Goal: Find specific page/section

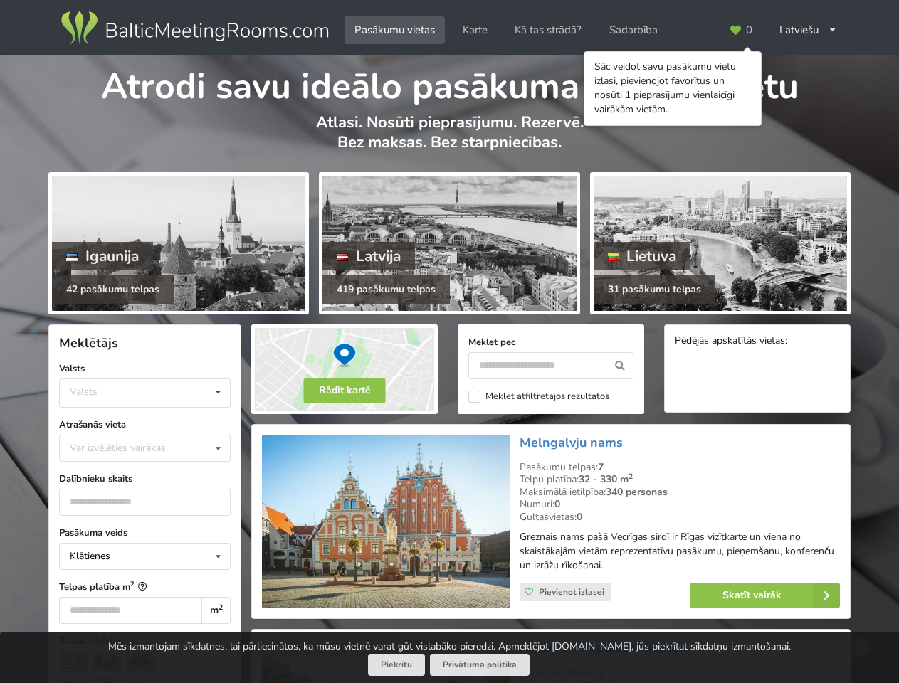
click at [740, 30] on icon at bounding box center [735, 30] width 13 height 11
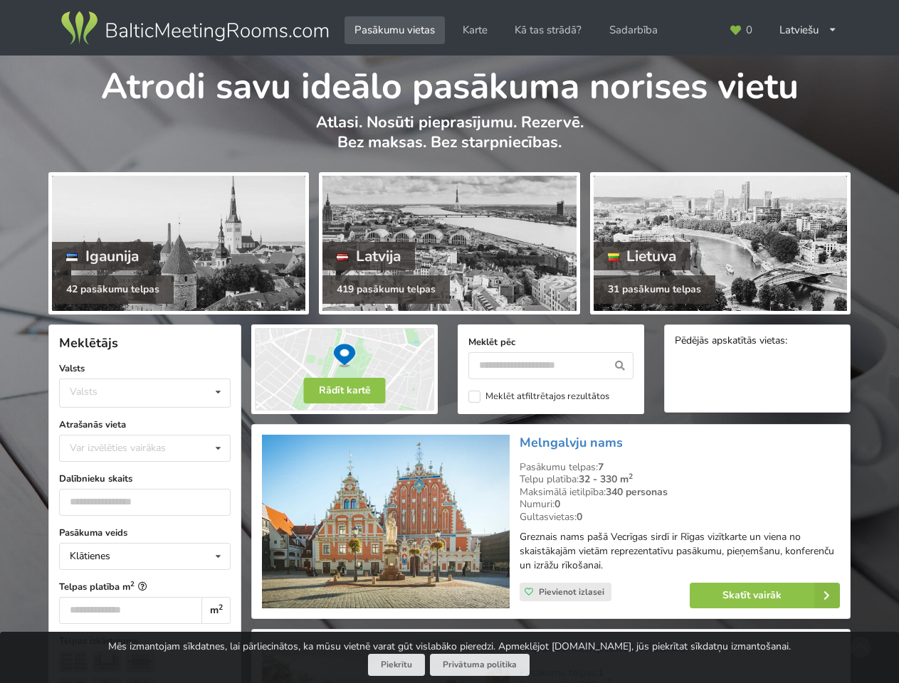
click at [808, 30] on div "Latviešu English Русский" at bounding box center [808, 30] width 78 height 28
click at [144, 393] on div "Valsts Igaunija [GEOGRAPHIC_DATA] Lietuva" at bounding box center [145, 393] width 172 height 29
click at [144, 557] on div "Klātienes Klātienes Tiešsaistes Klātienes ar tiešraidi" at bounding box center [145, 556] width 172 height 27
click at [344, 391] on button "Rādīt kartē" at bounding box center [345, 391] width 82 height 26
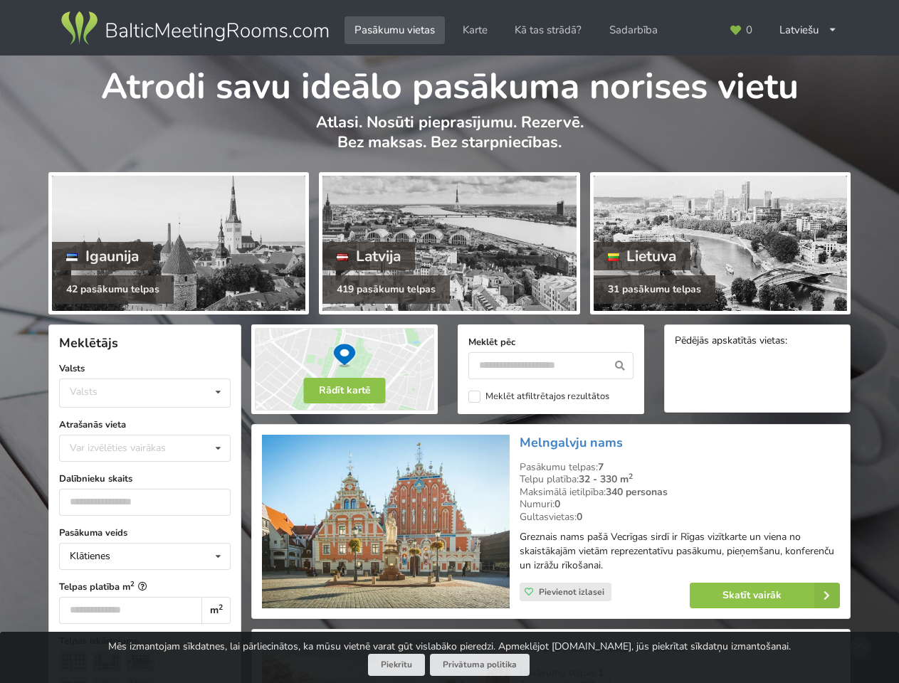
click at [620, 366] on icon at bounding box center [620, 365] width 26 height 27
click at [539, 396] on label "Meklēt atfiltrētajos rezultātos" at bounding box center [538, 397] width 141 height 12
click at [565, 592] on span "Pievienot izlasei" at bounding box center [571, 591] width 65 height 11
